Goal: Find specific page/section: Find specific page/section

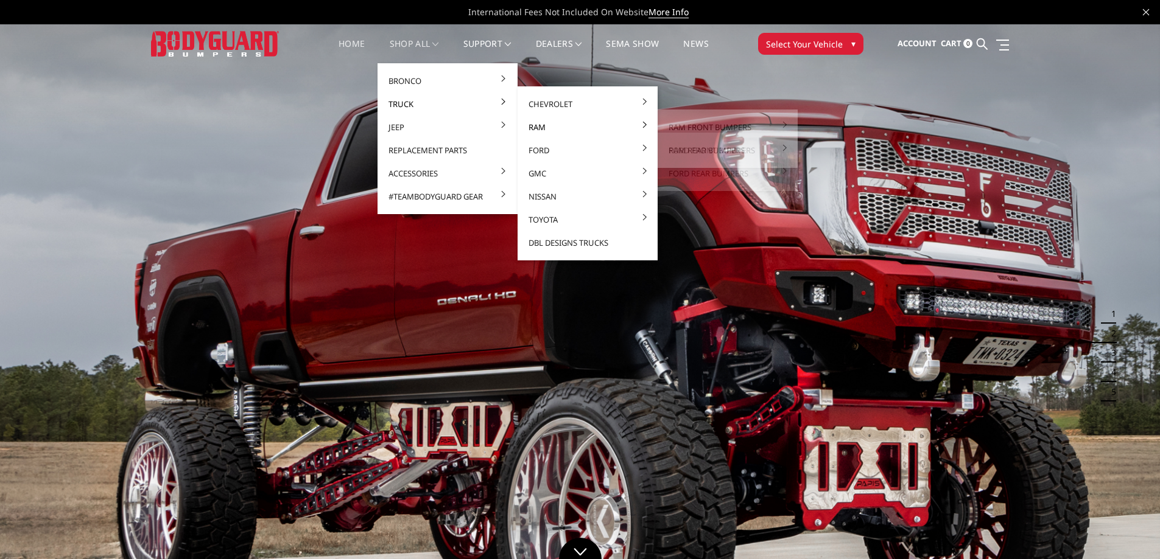
click at [545, 128] on link "Ram" at bounding box center [587, 127] width 130 height 23
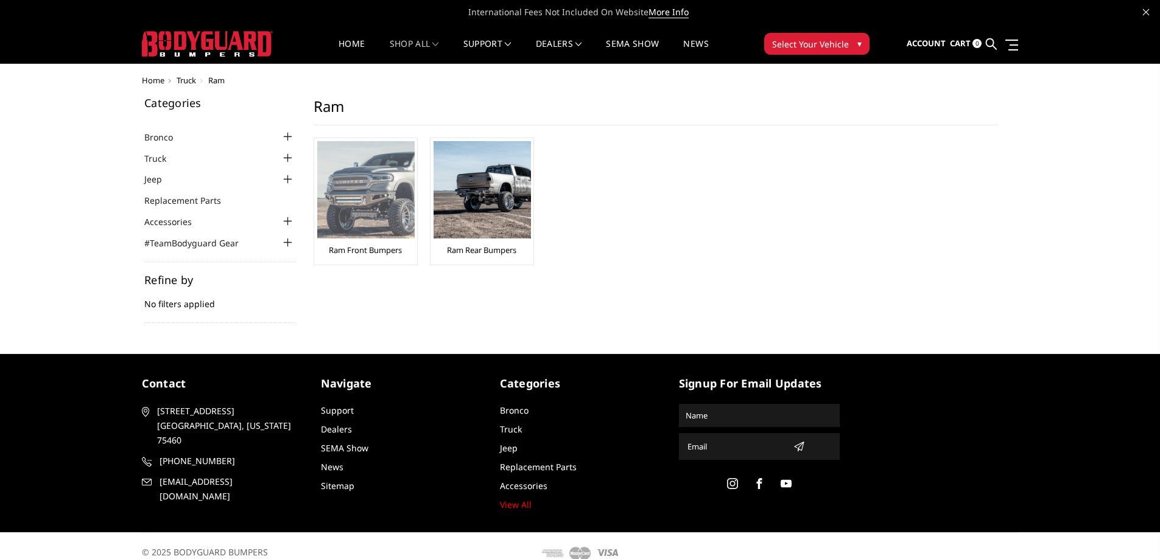
click at [362, 231] on img at bounding box center [365, 189] width 97 height 97
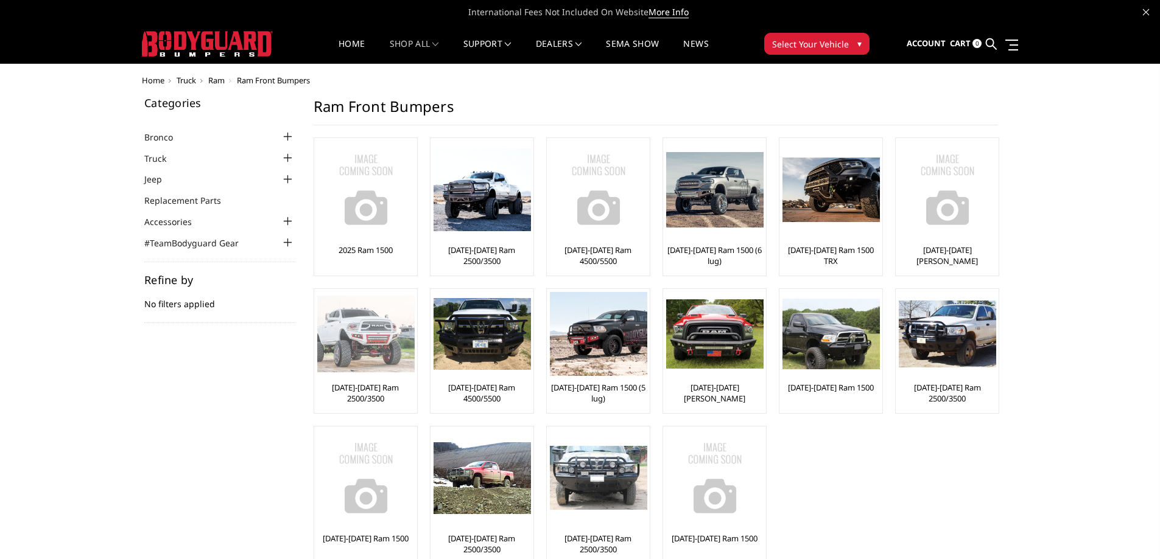
click at [359, 348] on img at bounding box center [365, 334] width 97 height 77
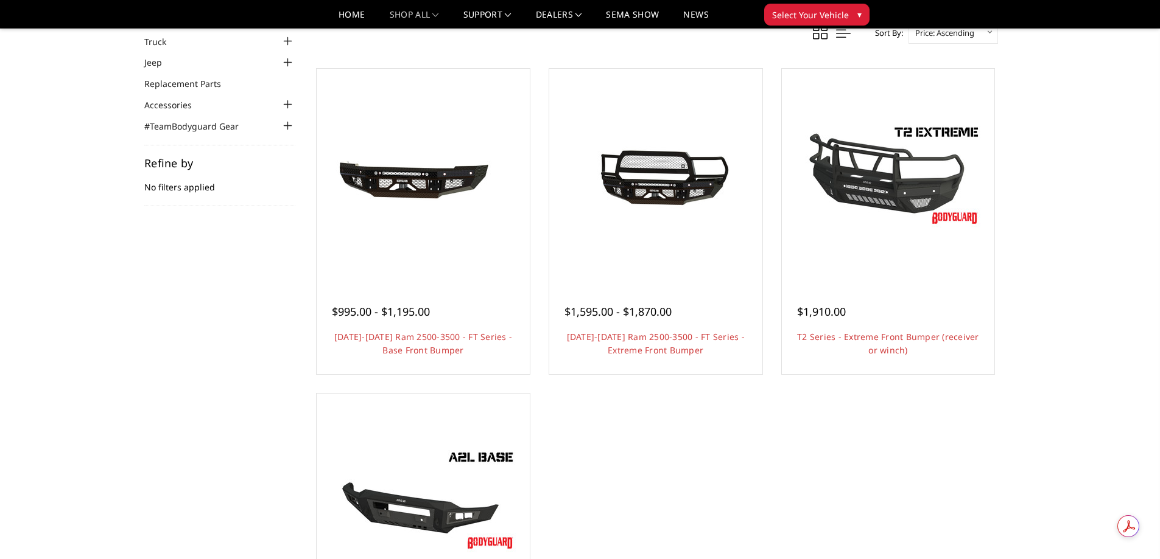
scroll to position [61, 0]
